Goal: Task Accomplishment & Management: Use online tool/utility

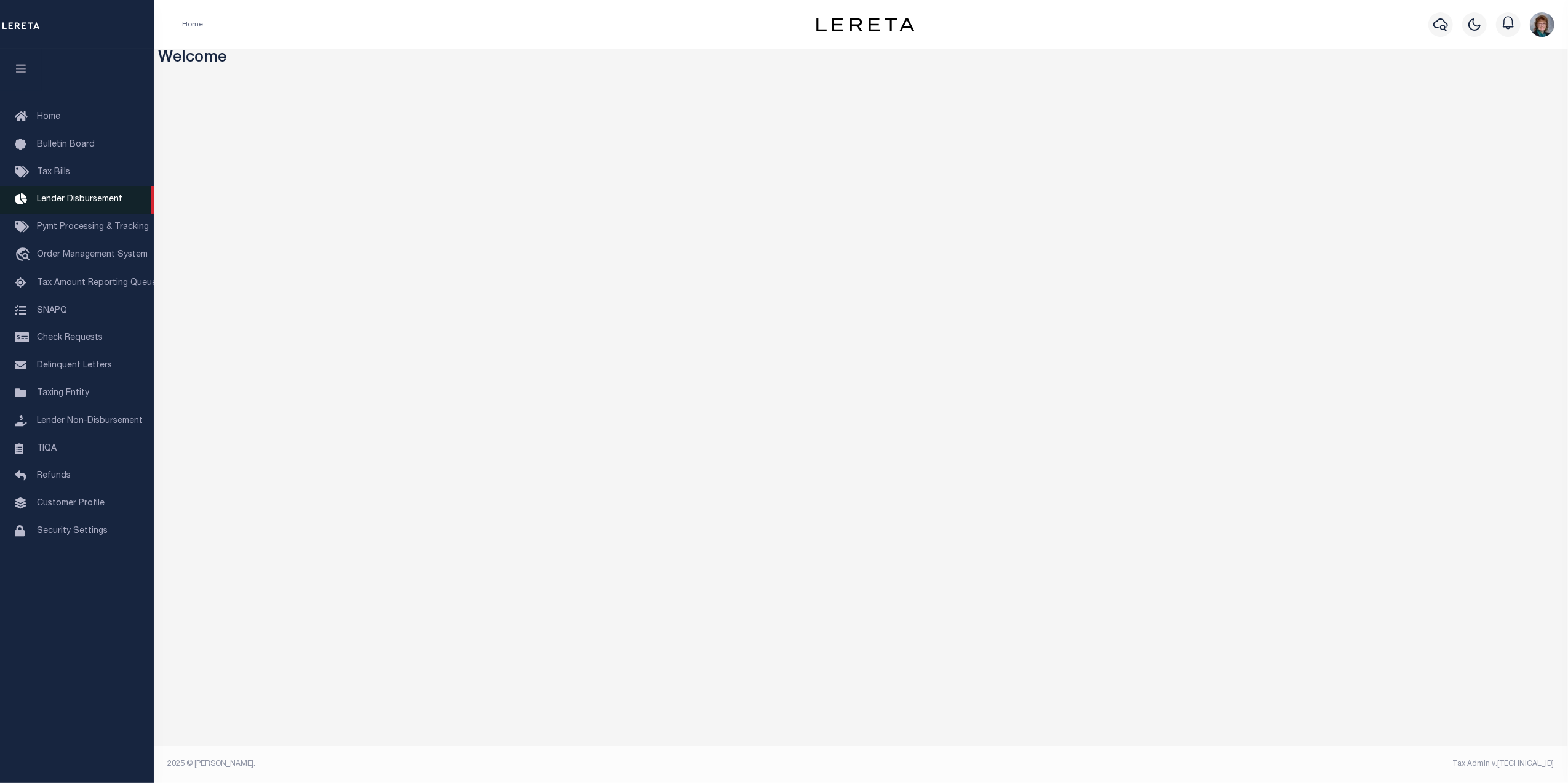
drag, startPoint x: 80, startPoint y: 197, endPoint x: 87, endPoint y: 197, distance: 7.0
click at [80, 197] on span "Lender Disbursement" at bounding box center [79, 199] width 86 height 9
click at [48, 508] on span "Customer Profile" at bounding box center [70, 503] width 67 height 9
click at [1435, 26] on icon "button" at bounding box center [1440, 25] width 15 height 13
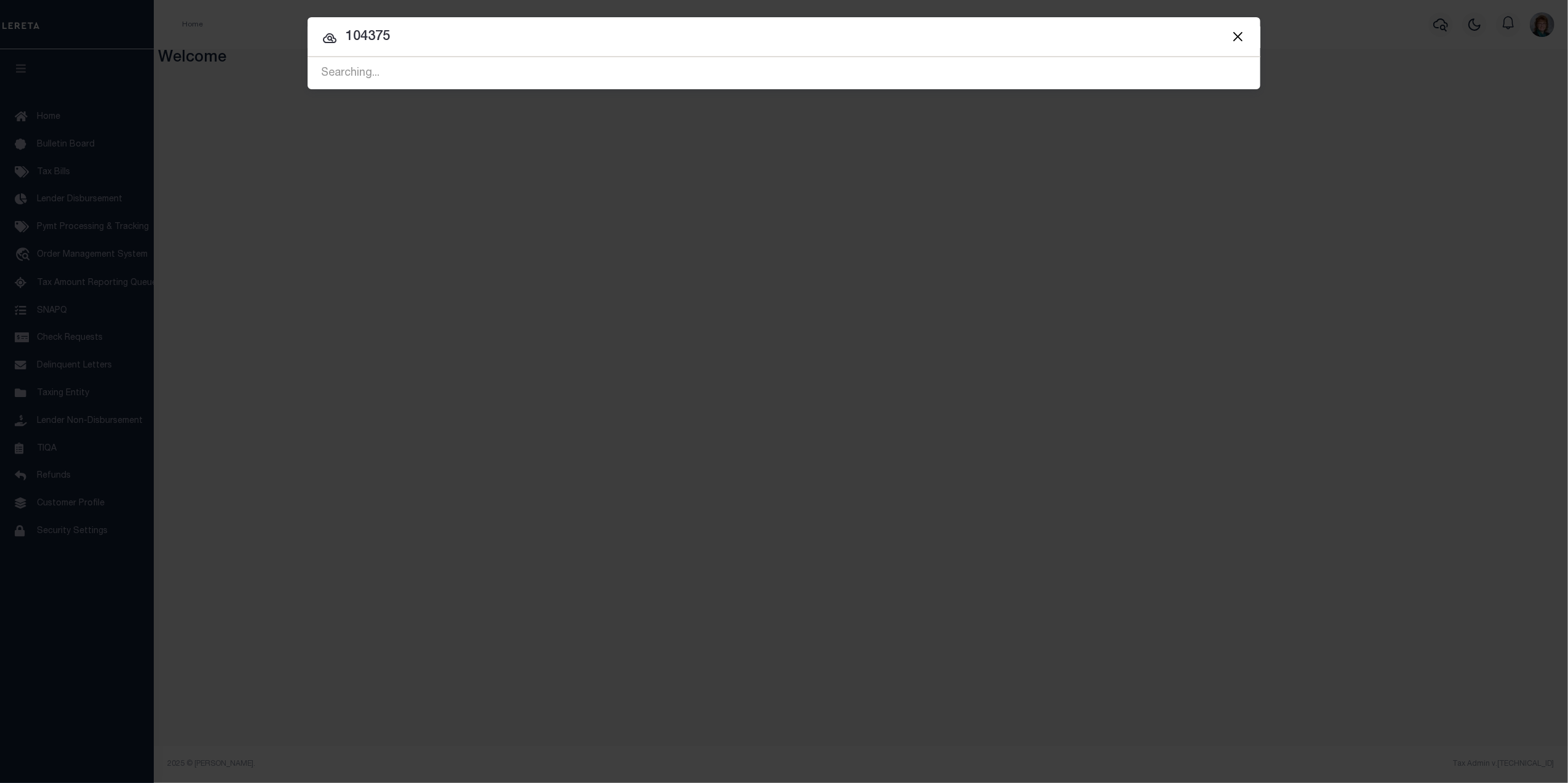
type input "104375"
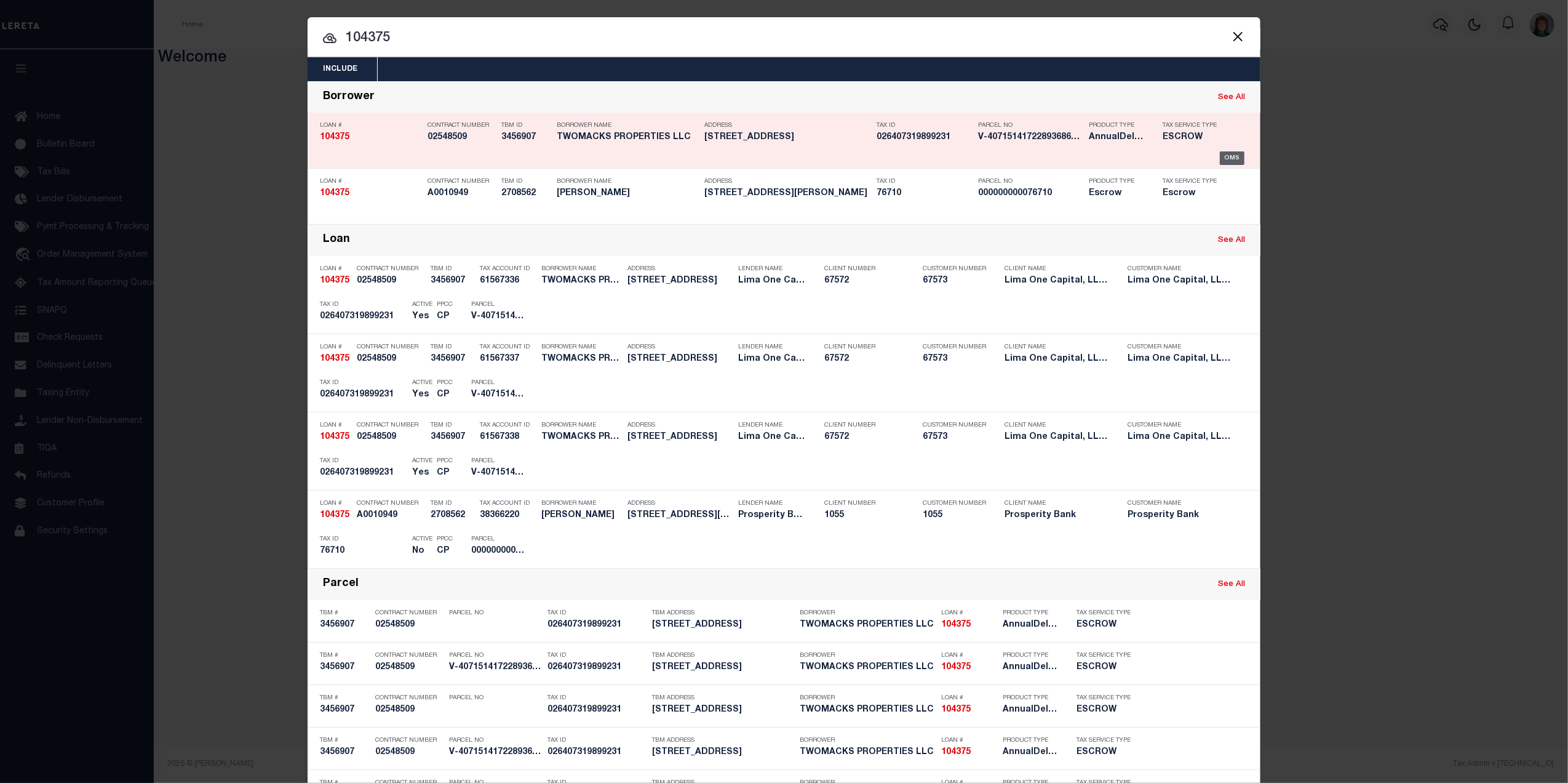
click at [1223, 160] on div "OMS" at bounding box center [1232, 158] width 26 height 13
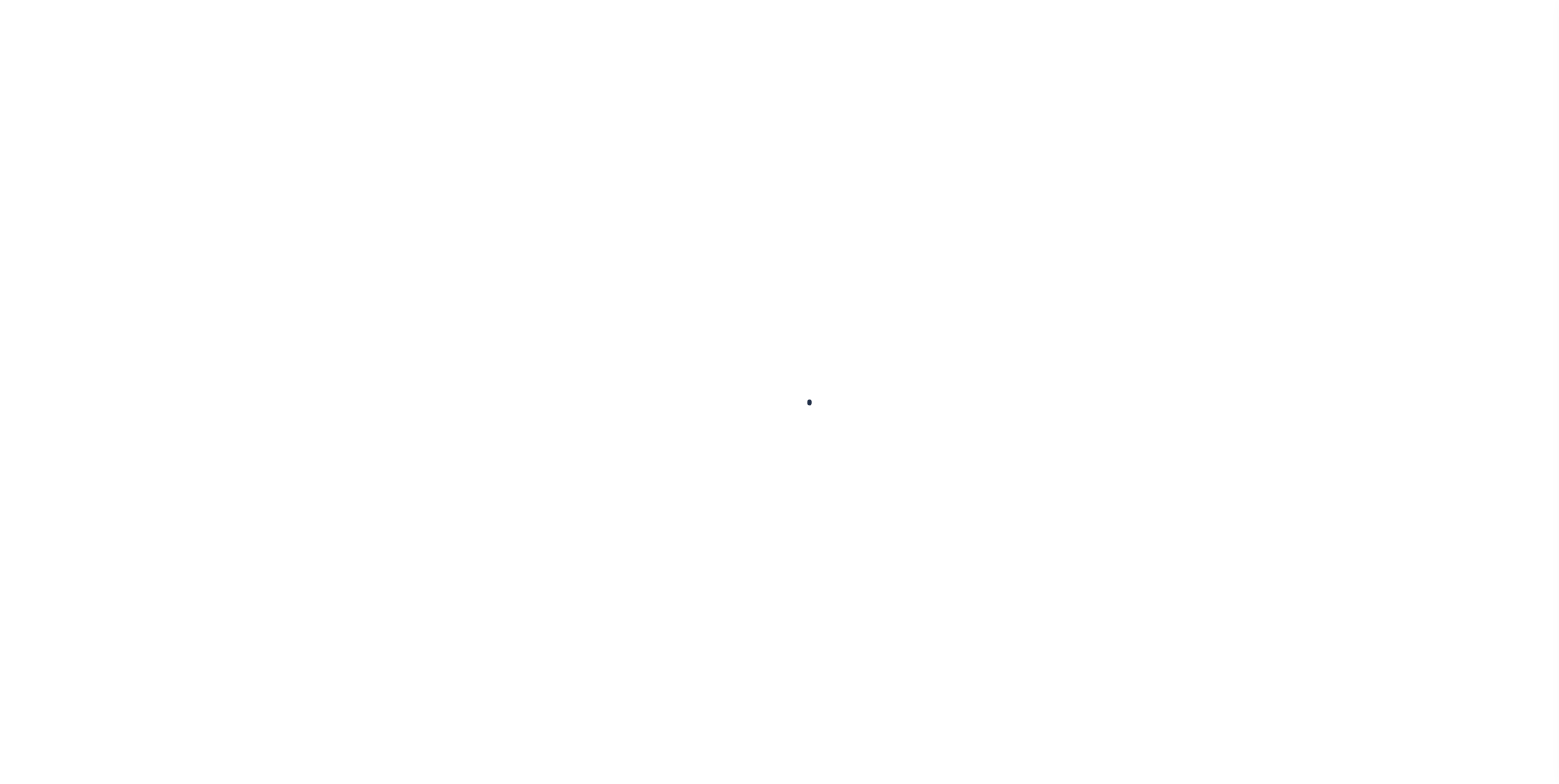
type input "104375"
type input "TWOMACKS PROPERTIES LLC"
select select
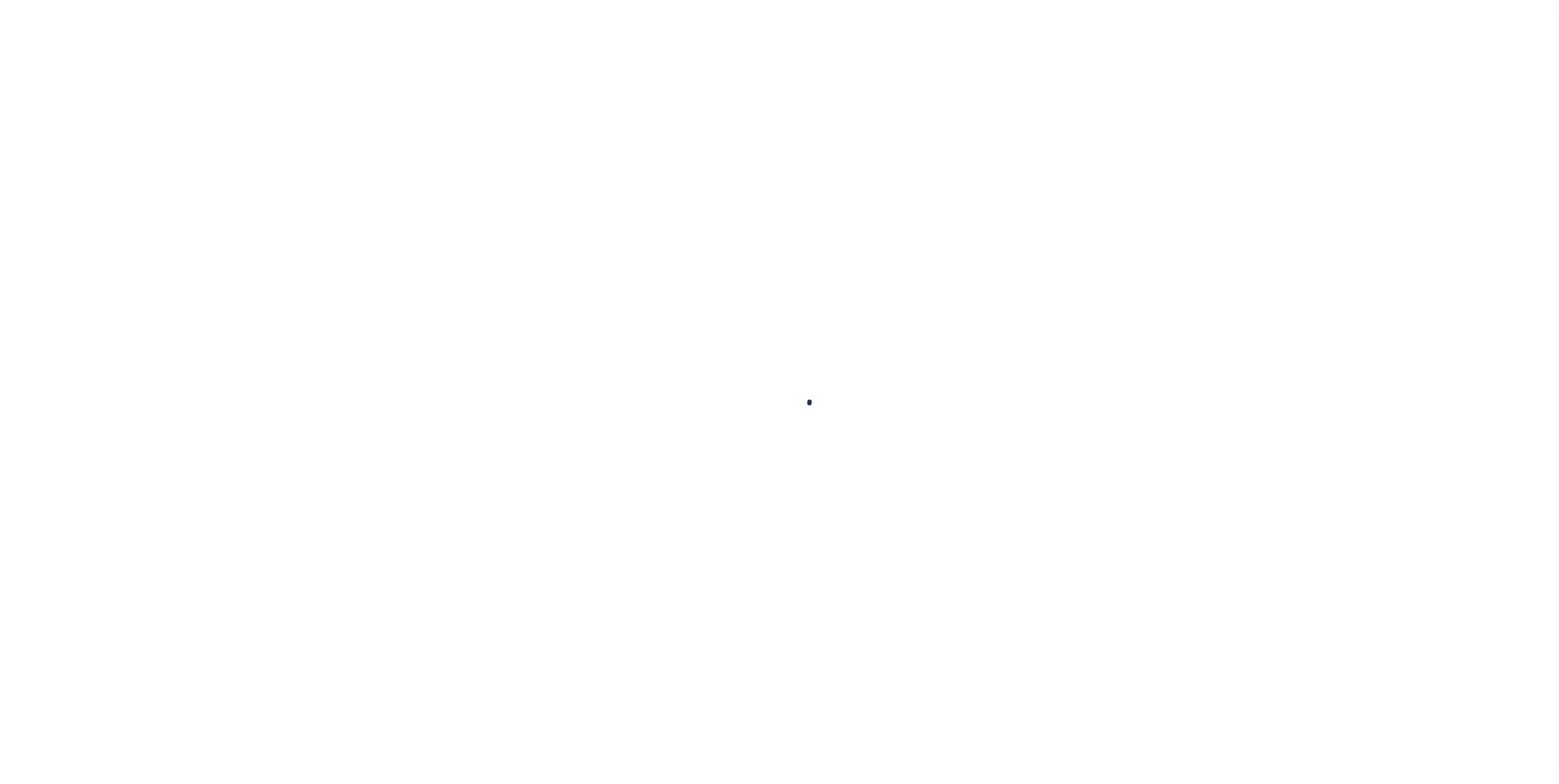
select select
type input "[STREET_ADDRESS]"
radio input "true"
select select "Escrow"
select select
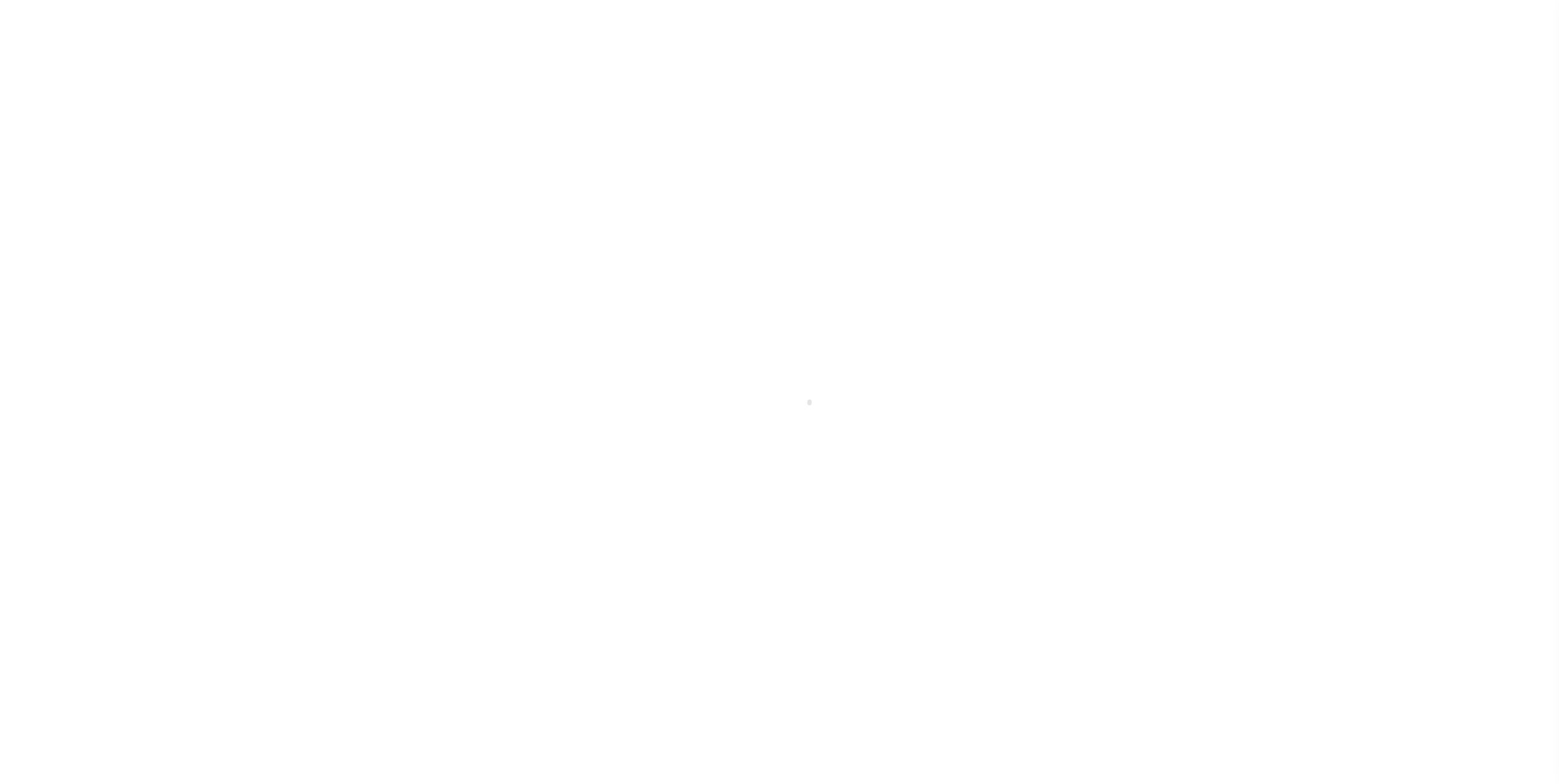
type input "ALLENTOWN PA 18101"
type input "104375-1"
type input "PA"
type textarea "COLLECTOR: ENTITY: PARCEL: 640732000000000"
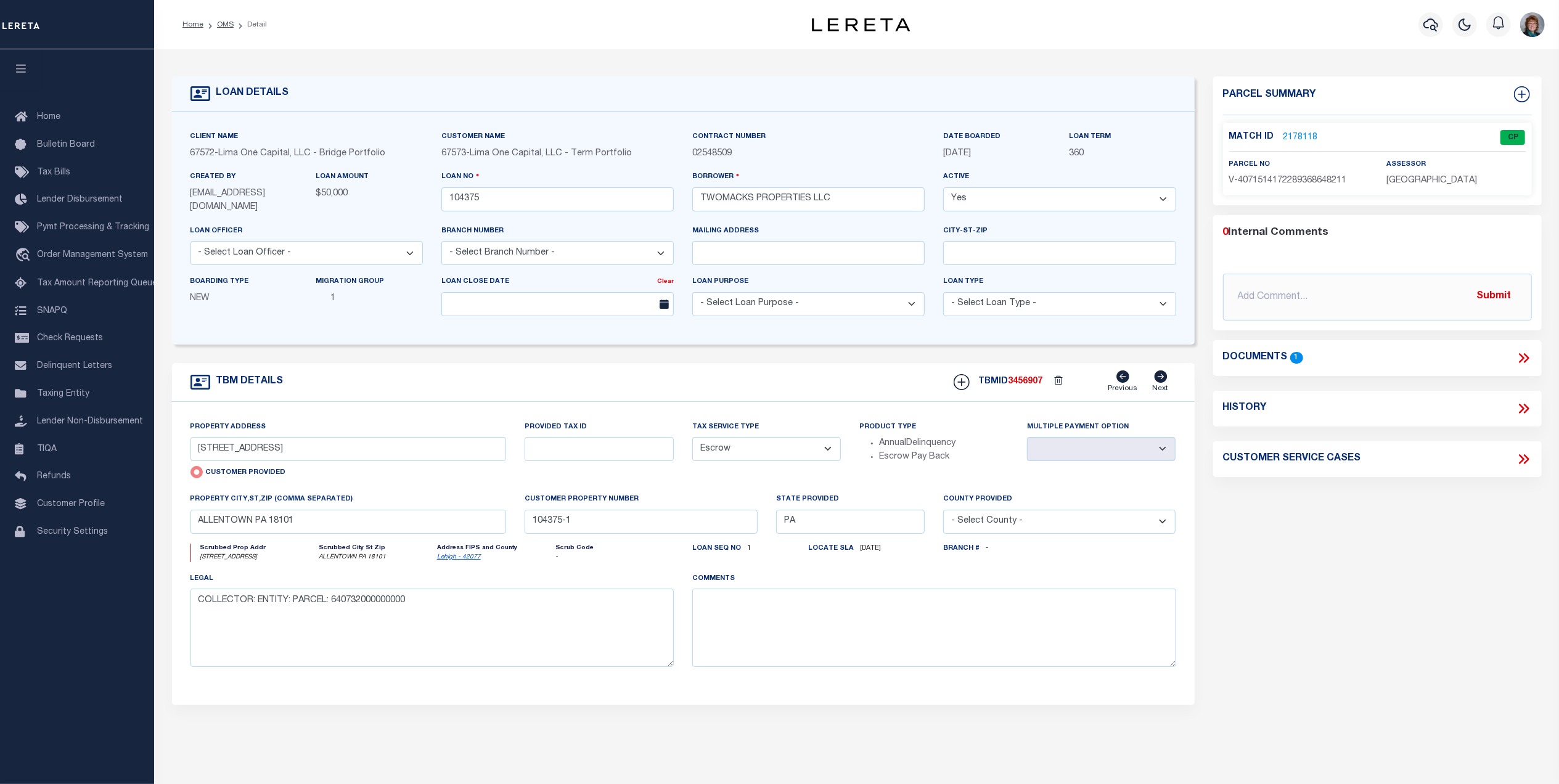
click at [1286, 134] on link "2178118" at bounding box center [1300, 138] width 35 height 13
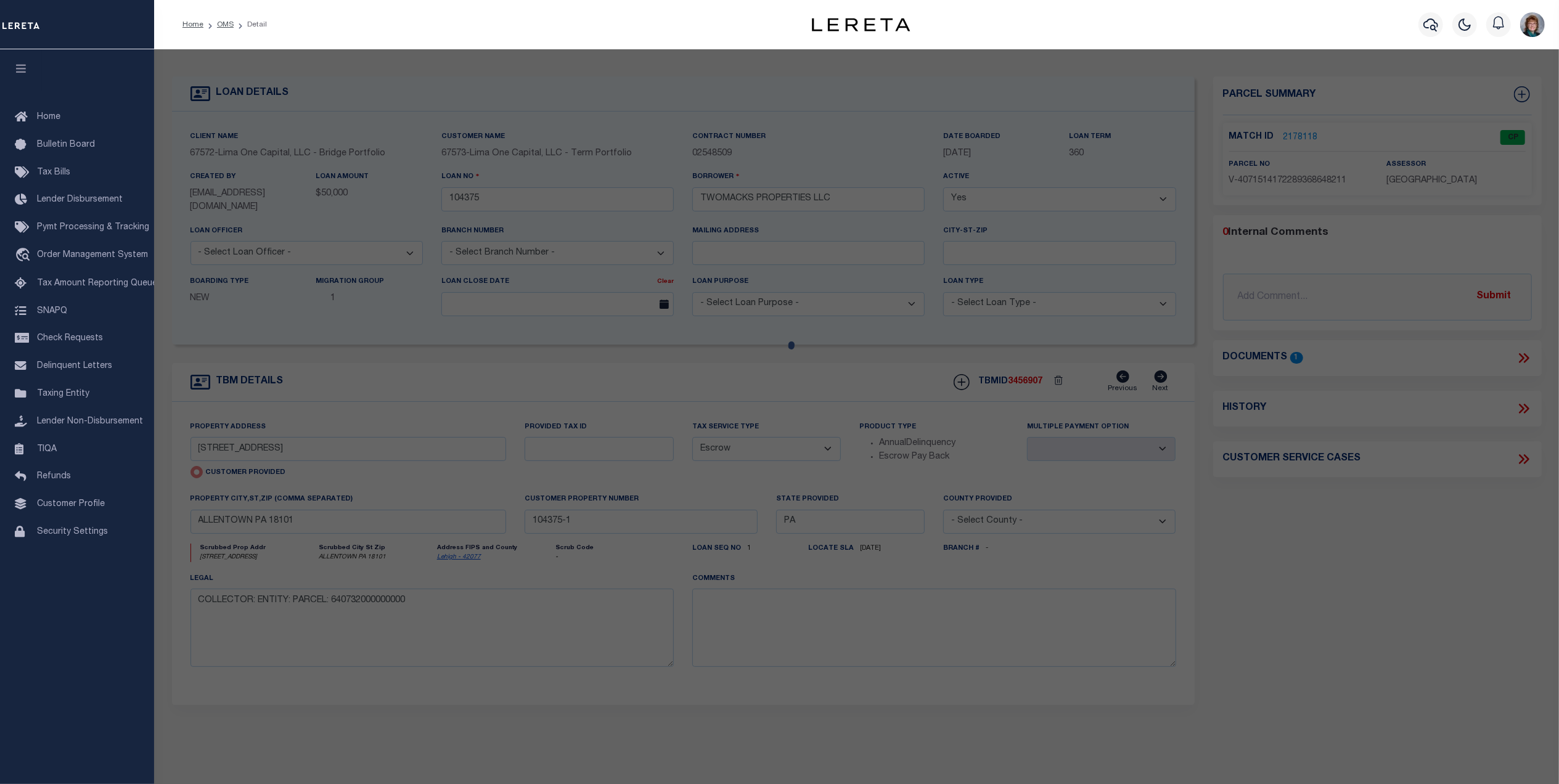
checkbox input "false"
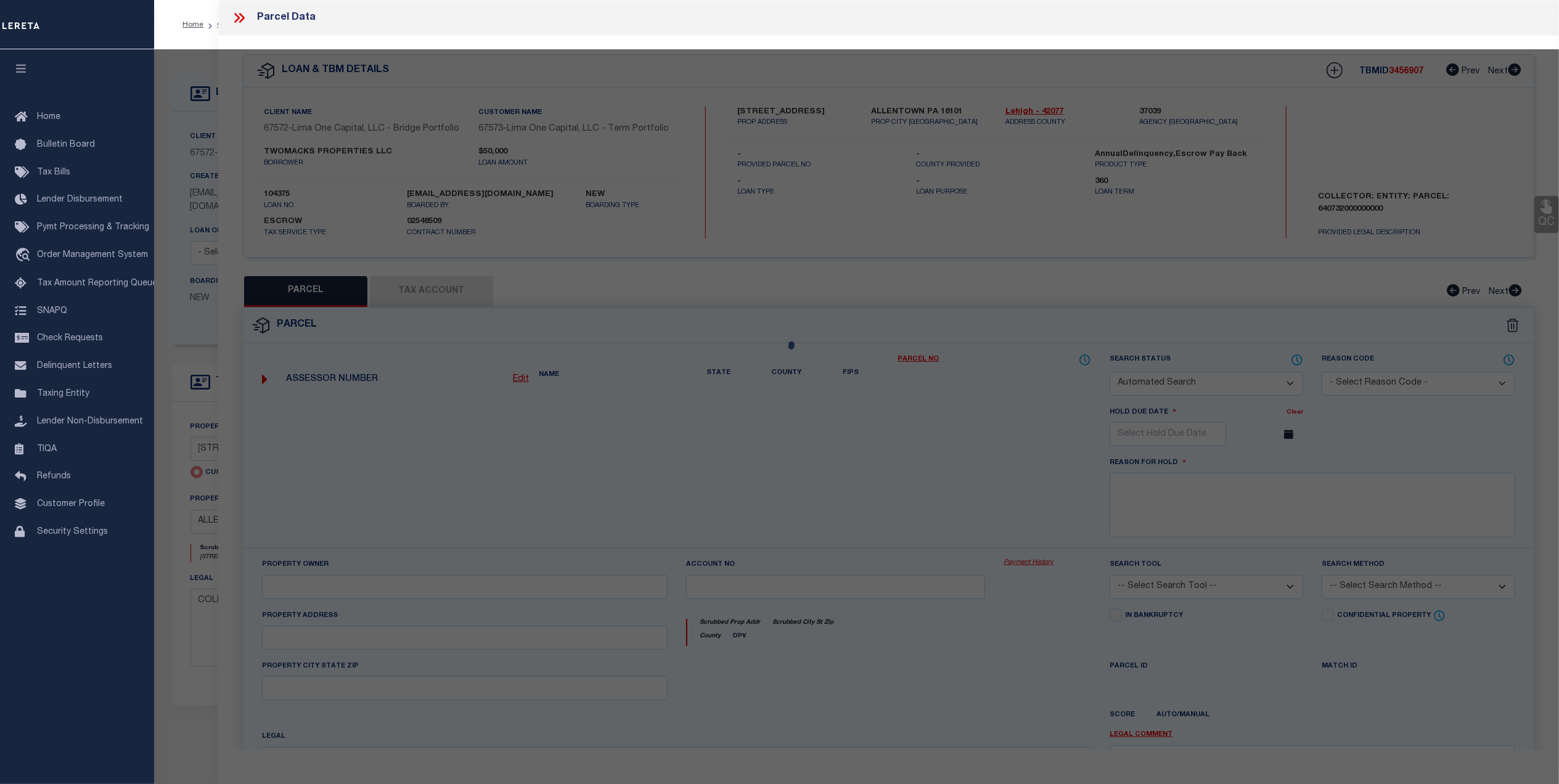
select select "CP"
select select "AGW"
select select
type input "223 W COURT ST"
checkbox input "false"
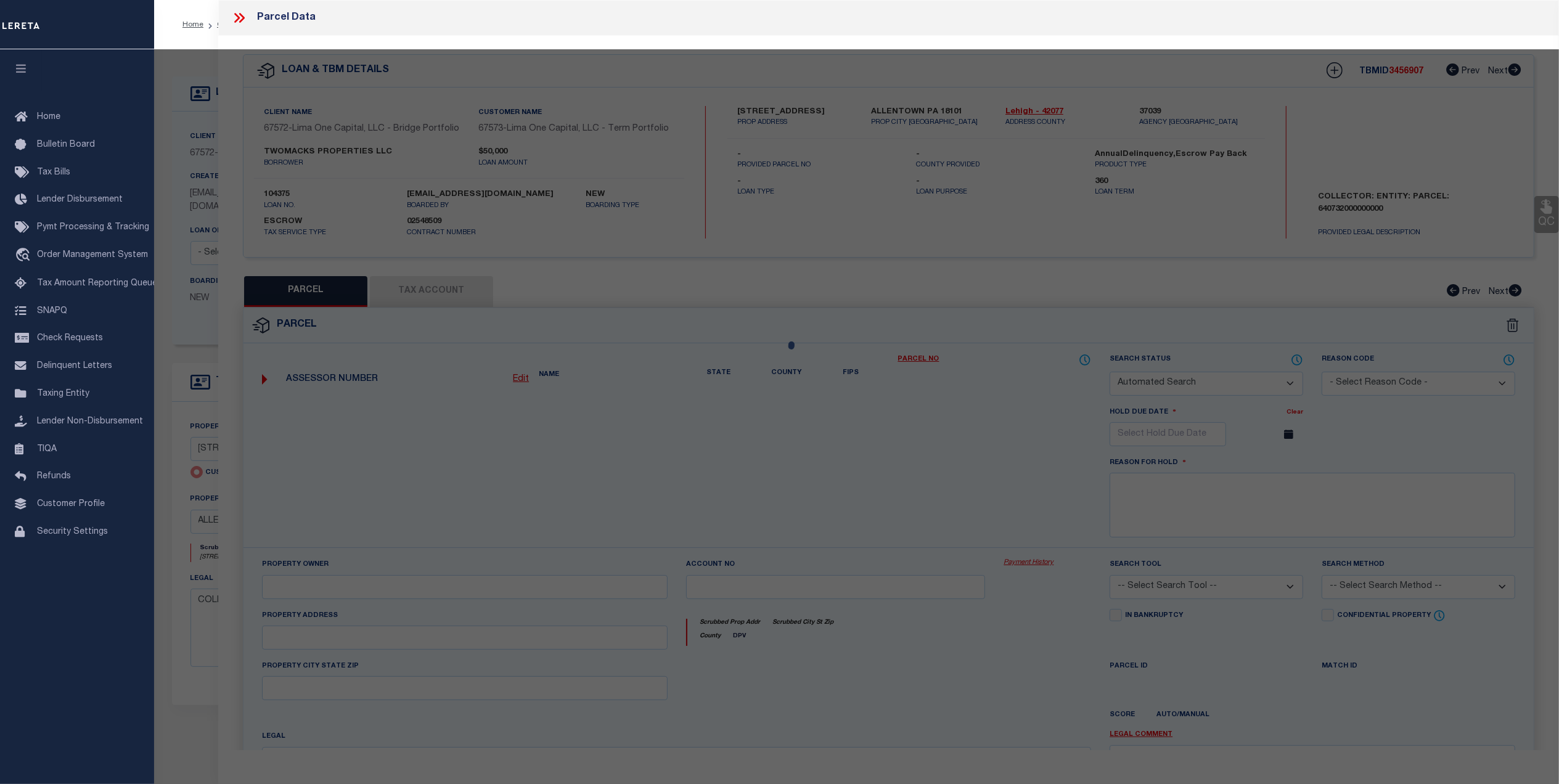
type input "ALLENTOWN PA 18101"
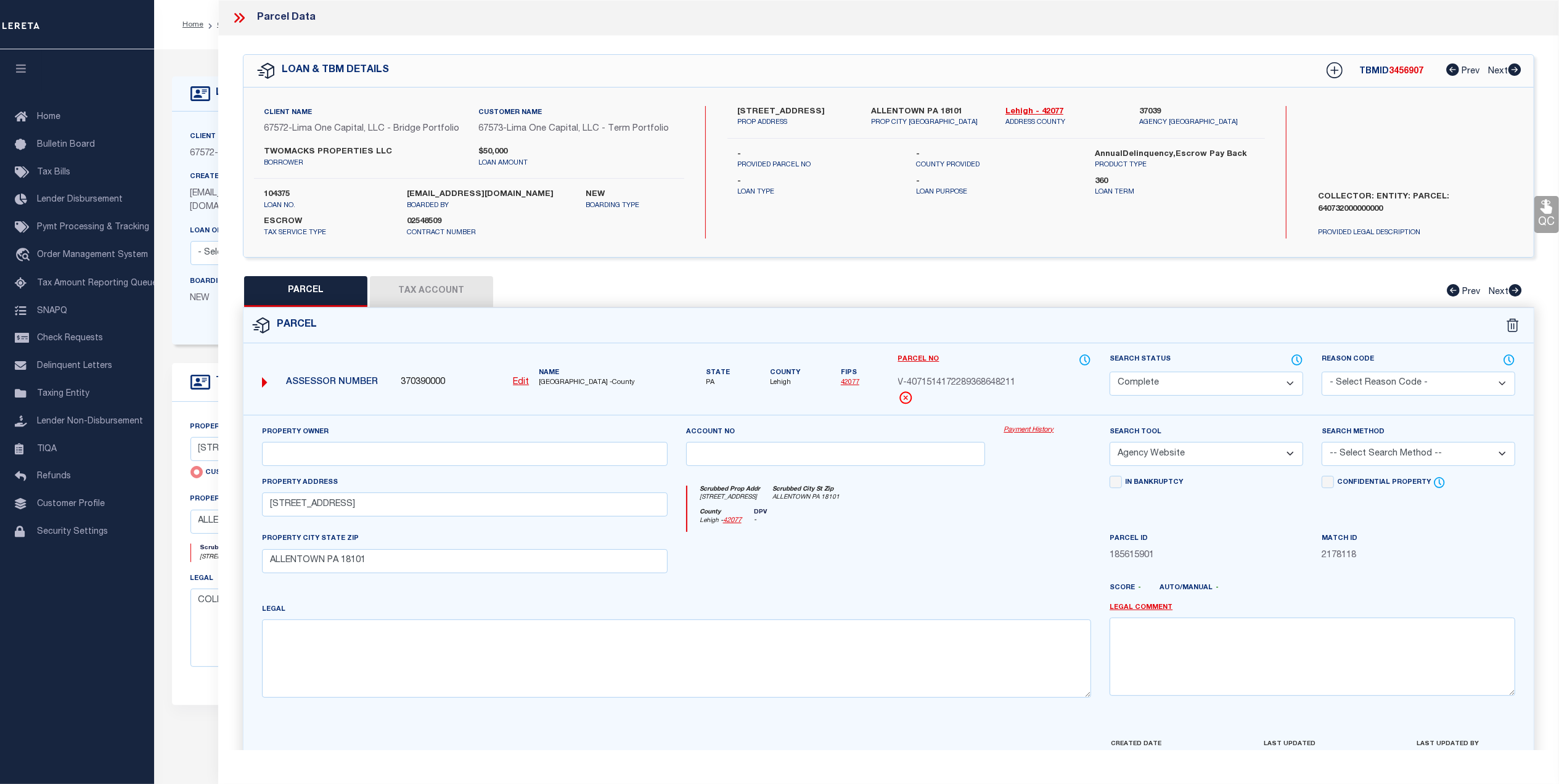
click at [1026, 434] on link "Payment History" at bounding box center [1047, 430] width 87 height 11
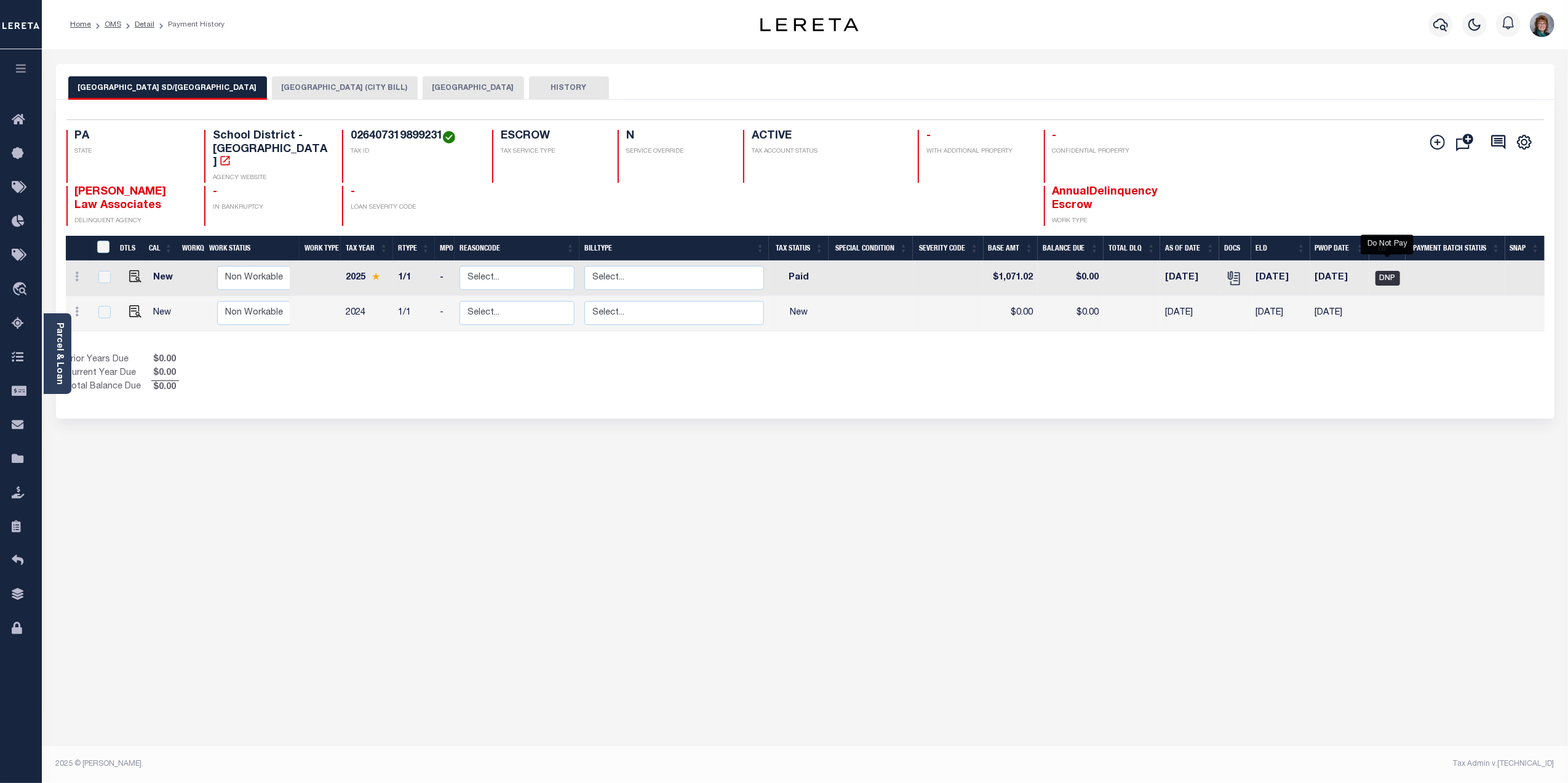
click at [1384, 271] on span "DNP" at bounding box center [1388, 278] width 25 height 15
checkbox input "true"
